Goal: Transaction & Acquisition: Purchase product/service

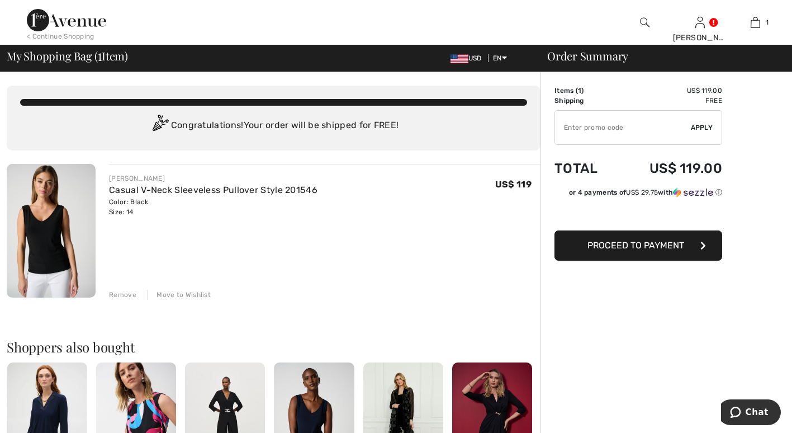
click at [671, 244] on span "Proceed to Payment" at bounding box center [636, 245] width 97 height 11
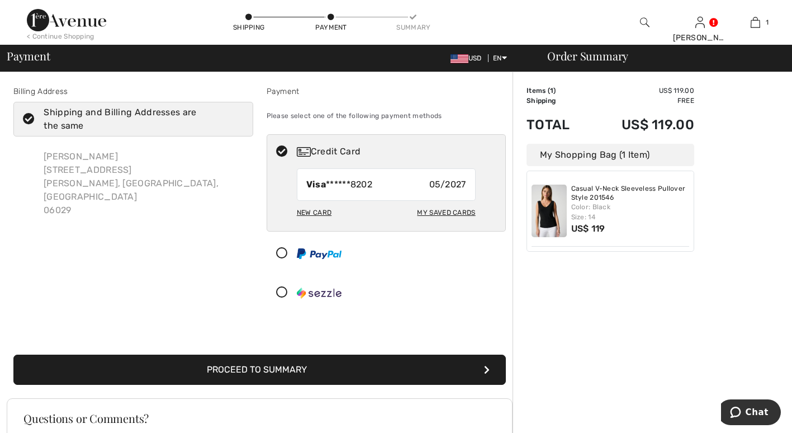
click at [316, 372] on button "Proceed to Summary" at bounding box center [259, 369] width 493 height 30
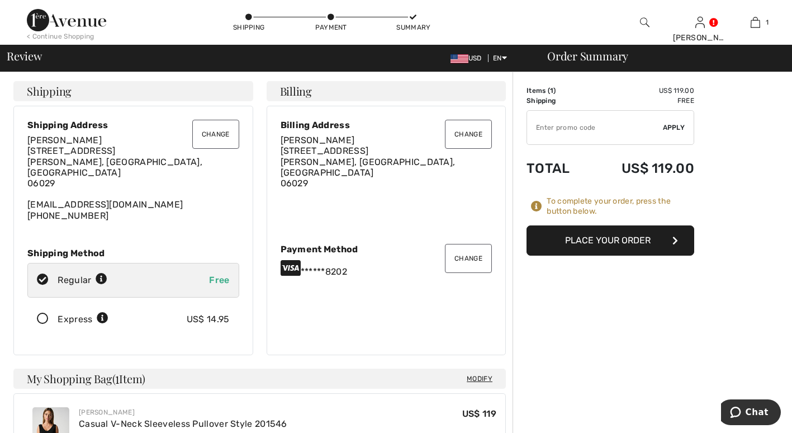
click at [641, 238] on button "Place Your Order" at bounding box center [611, 240] width 168 height 30
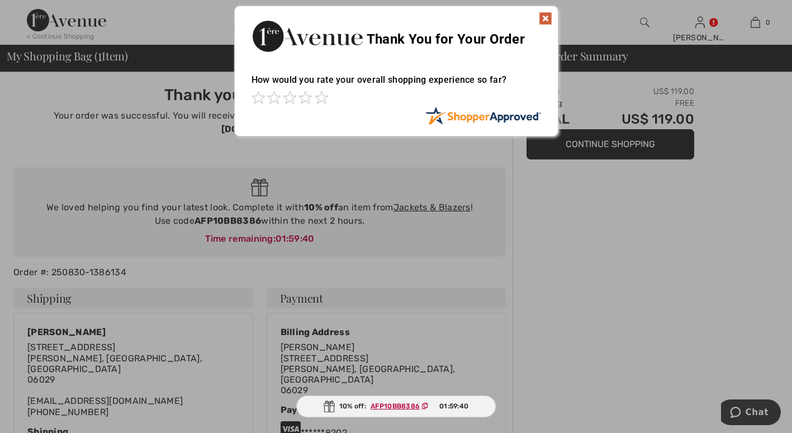
click at [548, 15] on img at bounding box center [545, 18] width 13 height 13
